Goal: Task Accomplishment & Management: Manage account settings

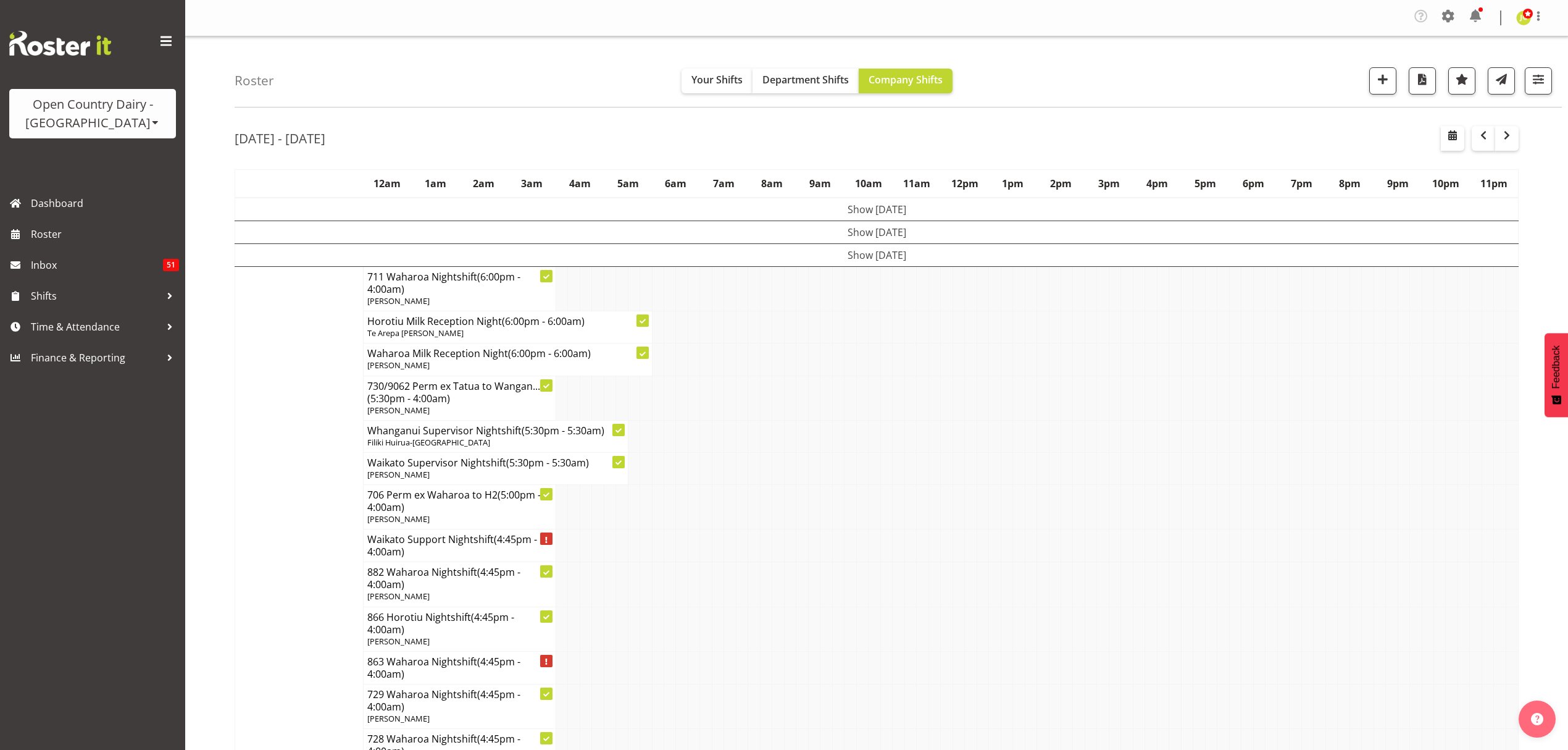
scroll to position [8399, 0]
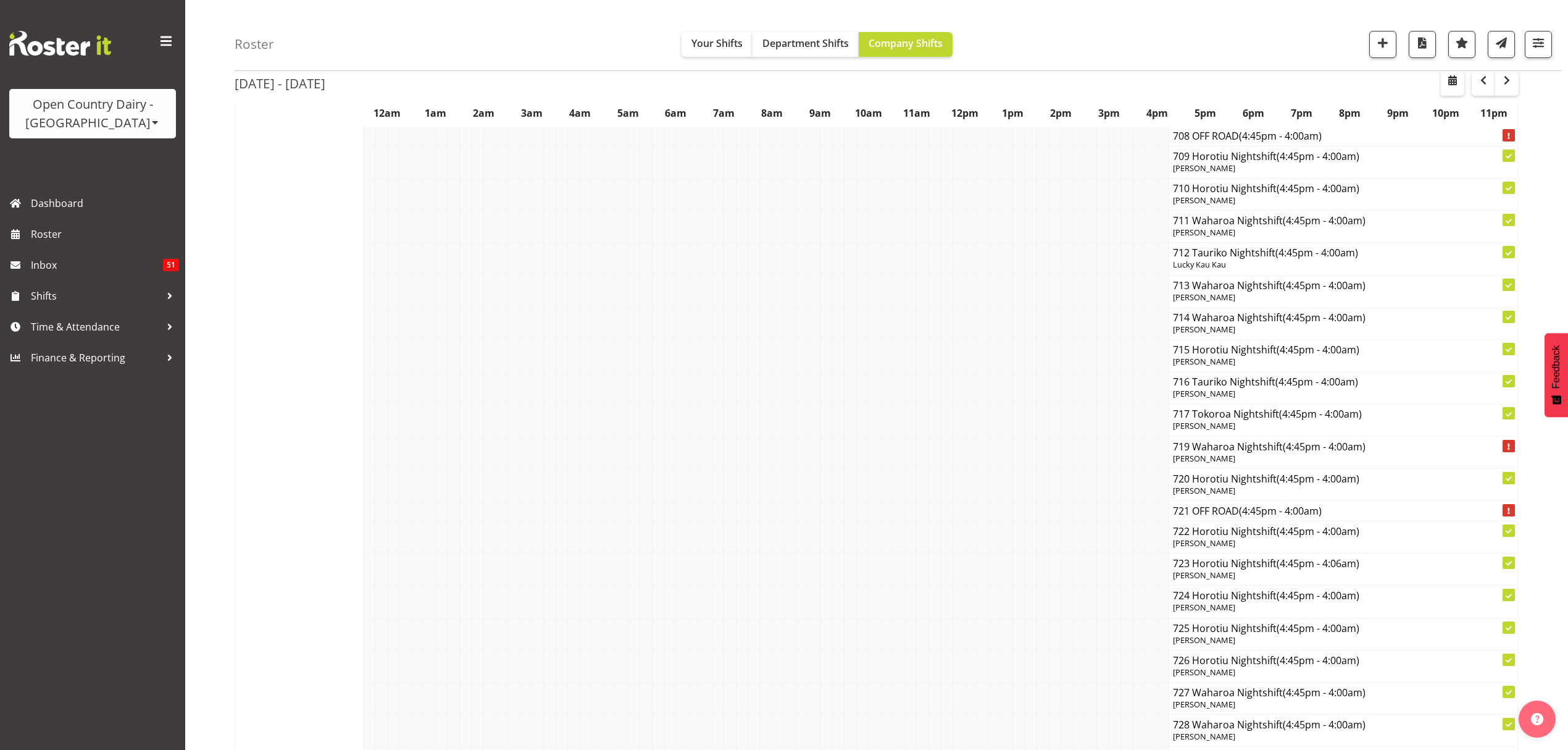
scroll to position [8315, 0]
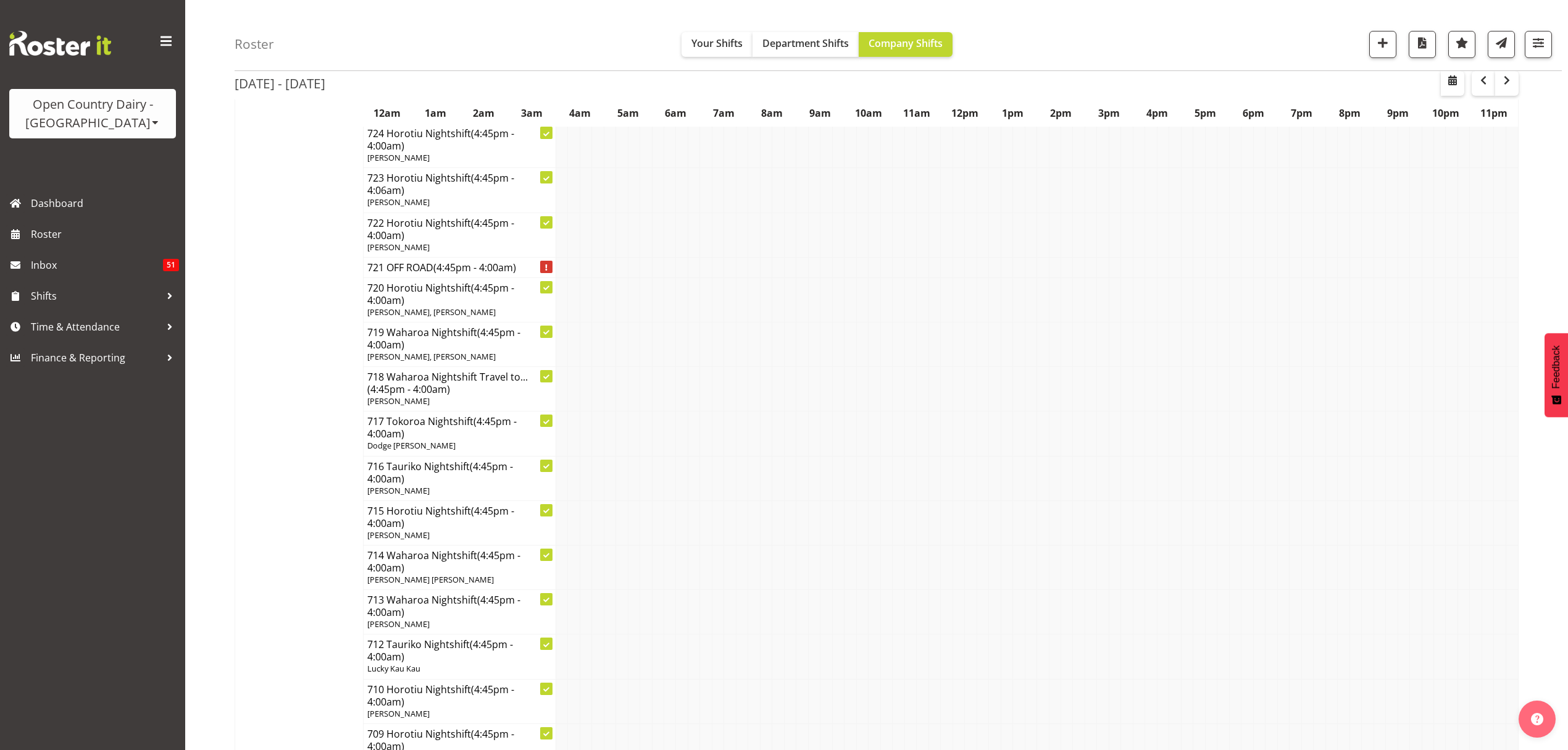
scroll to position [7206, 0]
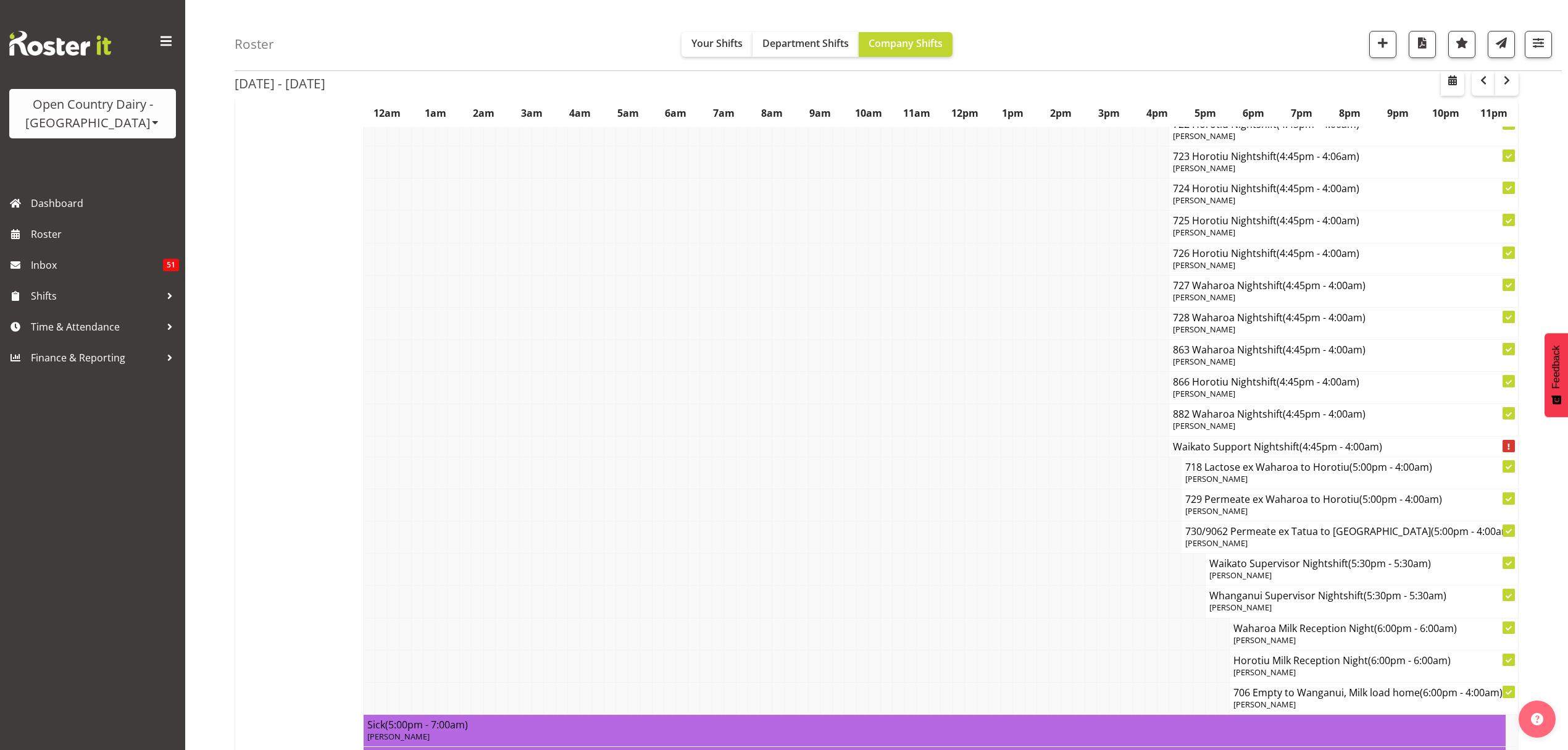
scroll to position [8562, 0]
